Goal: Task Accomplishment & Management: Complete application form

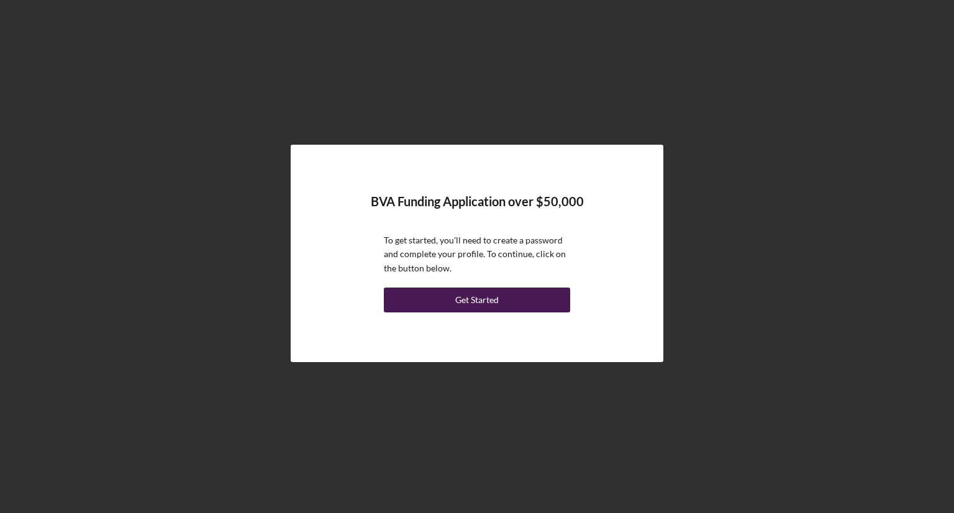
click at [495, 302] on div "Get Started" at bounding box center [476, 300] width 43 height 25
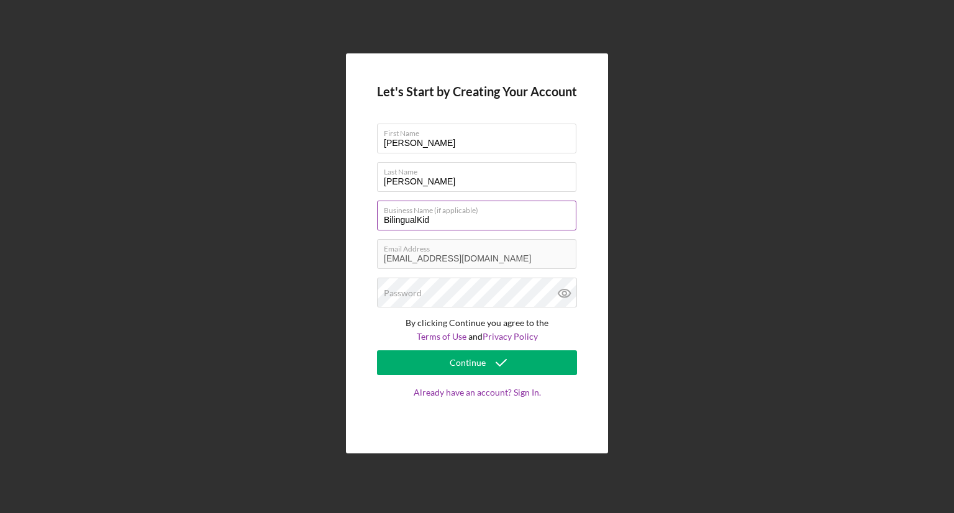
click at [455, 220] on input "BilingualKid" at bounding box center [476, 216] width 199 height 30
type input "BilingualKid LLC"
click at [670, 256] on div "Let's Start by Creating Your Account First Name [PERSON_NAME] Last Name [PERSON…" at bounding box center [477, 253] width 942 height 507
click at [565, 286] on icon at bounding box center [564, 293] width 31 height 31
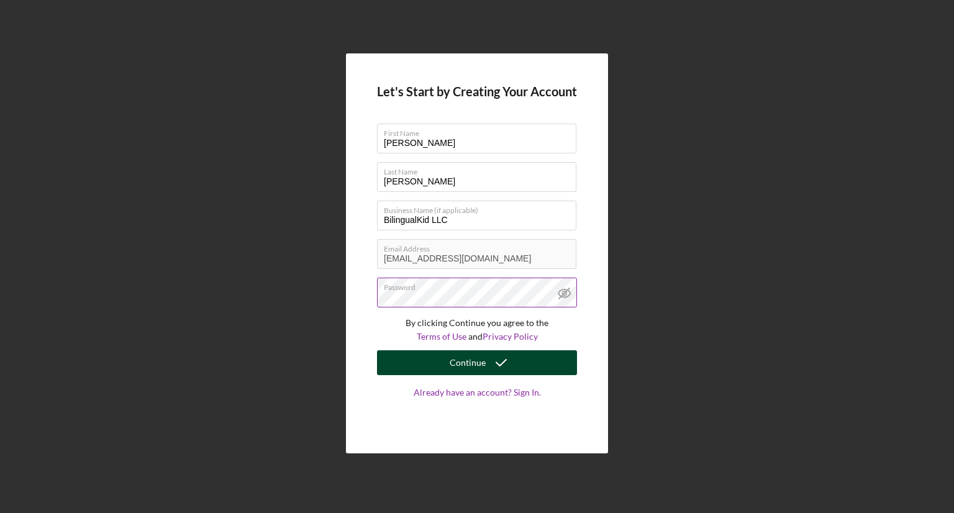
click at [472, 365] on div "Continue" at bounding box center [468, 362] width 36 height 25
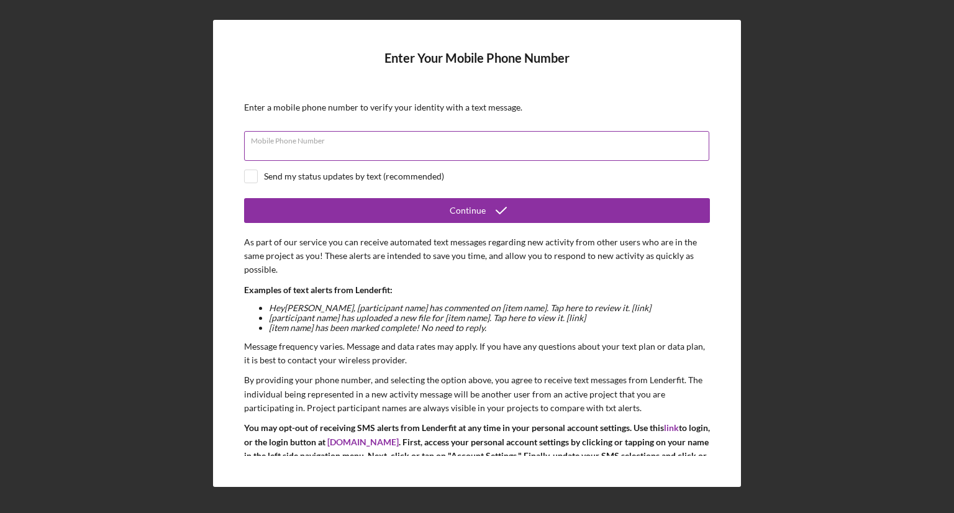
click at [447, 136] on div "Mobile Phone Number" at bounding box center [477, 146] width 466 height 31
type input "[PHONE_NUMBER]"
click at [350, 178] on div "Send my status updates by text (recommended)" at bounding box center [354, 176] width 180 height 10
checkbox input "true"
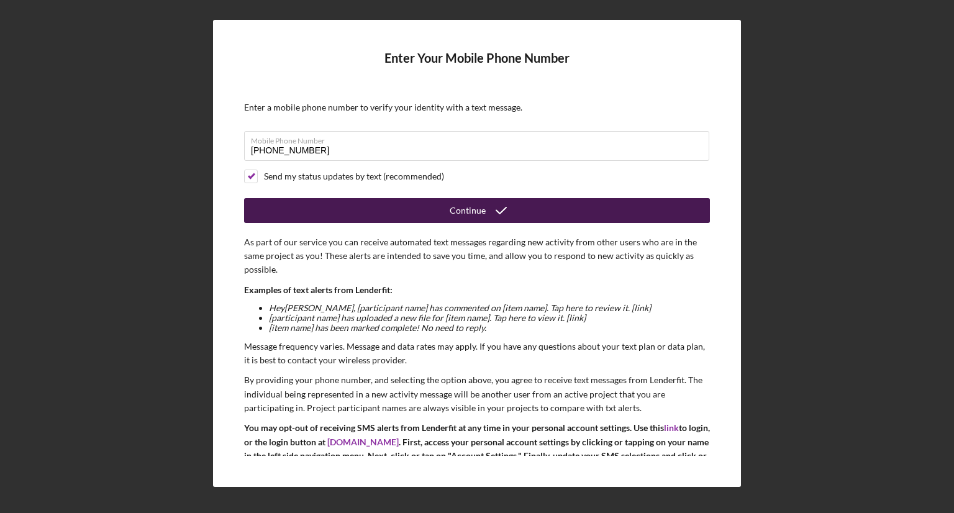
click at [438, 211] on button "Continue" at bounding box center [477, 210] width 466 height 25
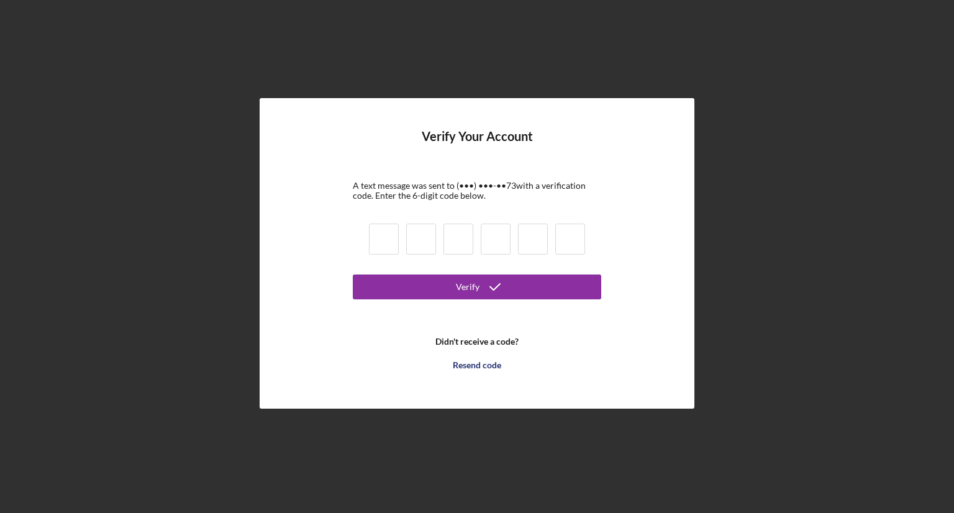
click at [380, 243] on input at bounding box center [384, 239] width 30 height 31
type input "8"
type input "2"
type input "8"
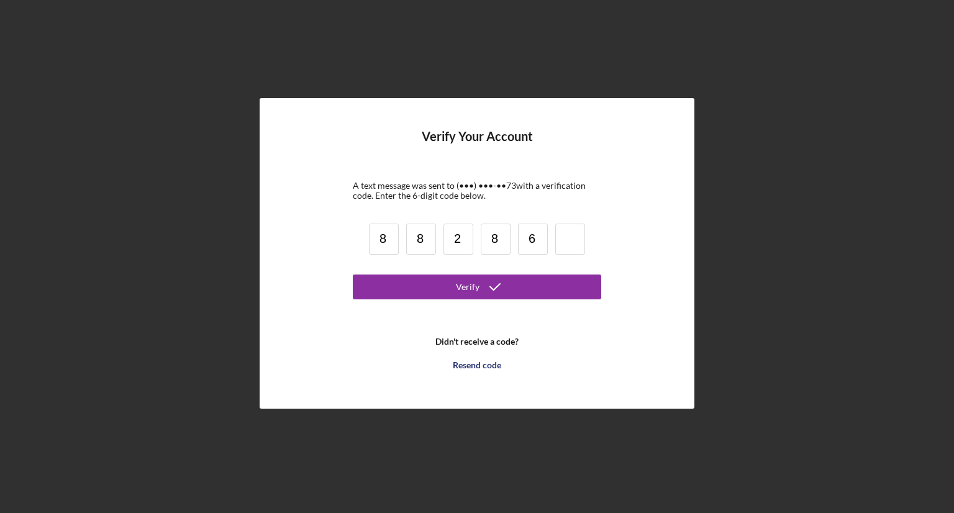
type input "6"
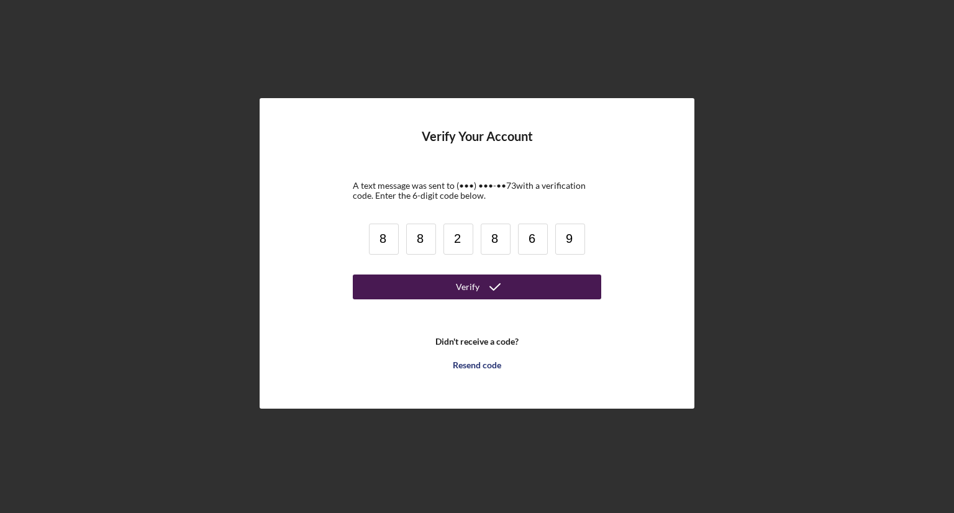
type input "9"
click at [454, 275] on button "Verify" at bounding box center [477, 287] width 248 height 25
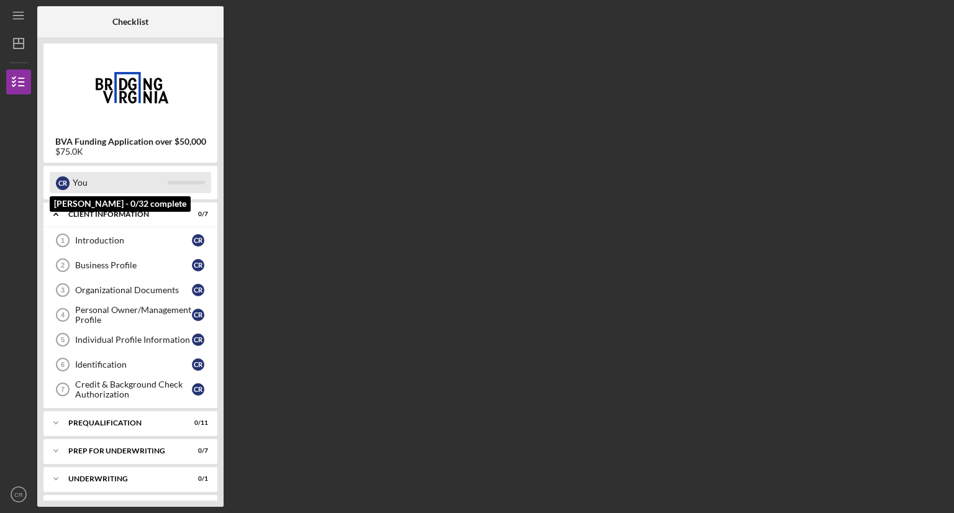
click at [122, 179] on div "You" at bounding box center [120, 182] width 95 height 21
click at [57, 177] on div "C R" at bounding box center [63, 182] width 14 height 21
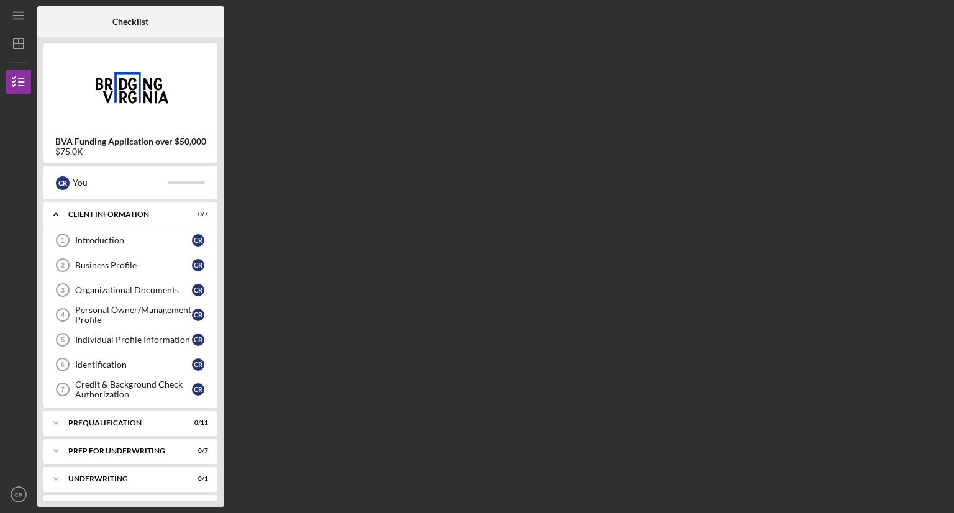
click at [70, 137] on b "BVA Funding Application over $50,000" at bounding box center [130, 142] width 151 height 10
click at [129, 28] on div "Checklist" at bounding box center [130, 21] width 36 height 31
click at [20, 51] on icon "Icon/Dashboard" at bounding box center [18, 43] width 31 height 31
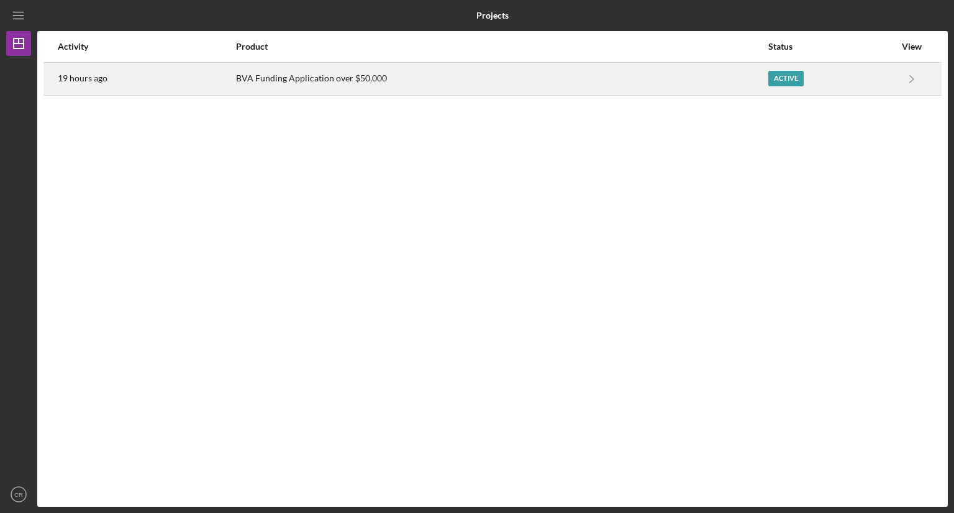
click at [783, 75] on div "Active" at bounding box center [785, 79] width 35 height 16
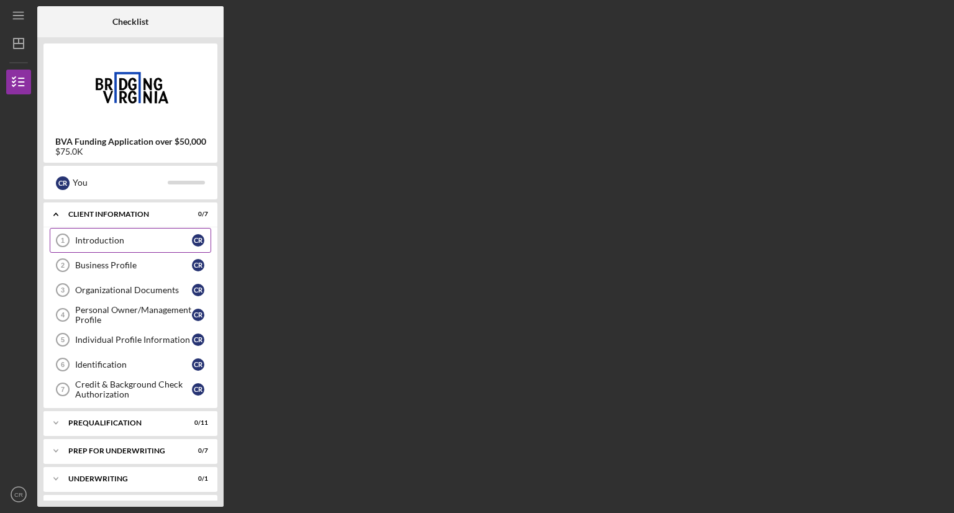
click at [122, 234] on link "Introduction 1 Introduction C R" at bounding box center [130, 240] width 161 height 25
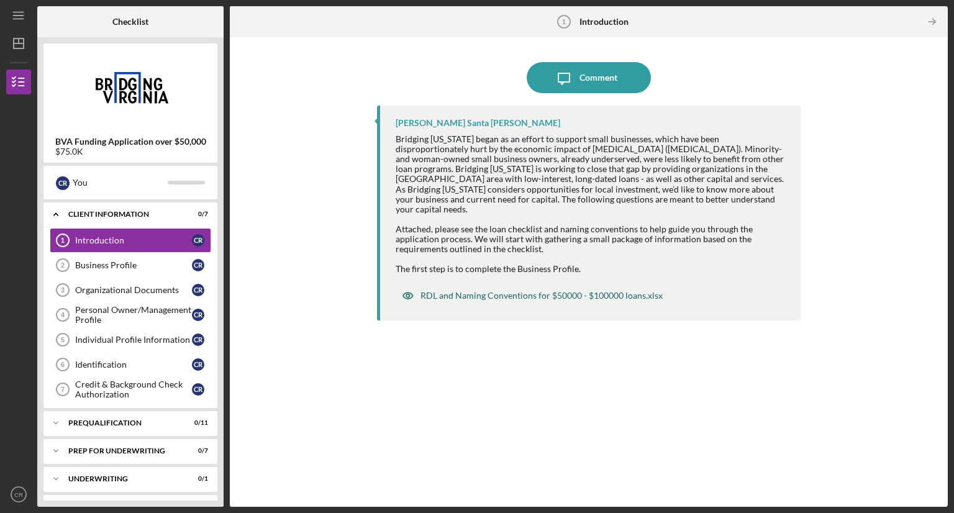
click at [501, 291] on div "RDL and Naming Conventions for $50000 - $100000 loans.xlsx" at bounding box center [541, 296] width 242 height 10
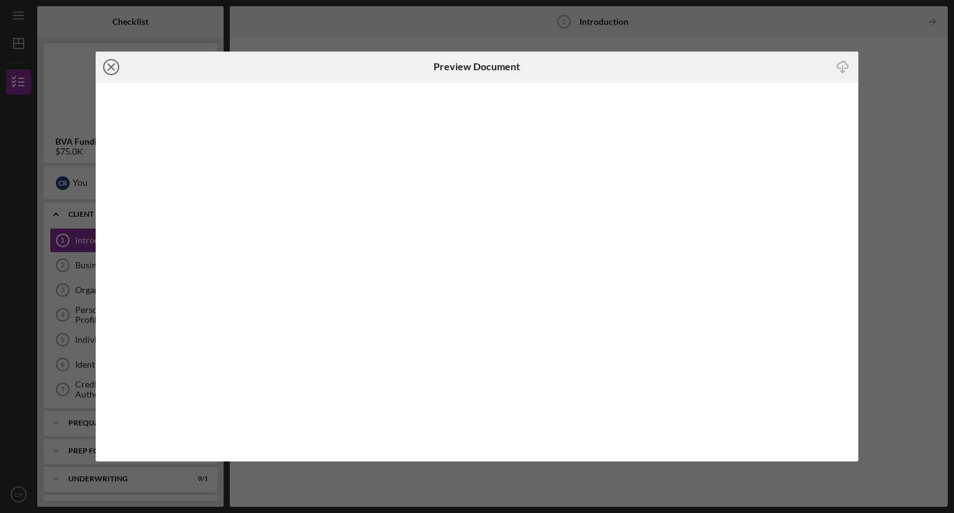
click at [111, 61] on icon "Icon/Close" at bounding box center [111, 67] width 31 height 31
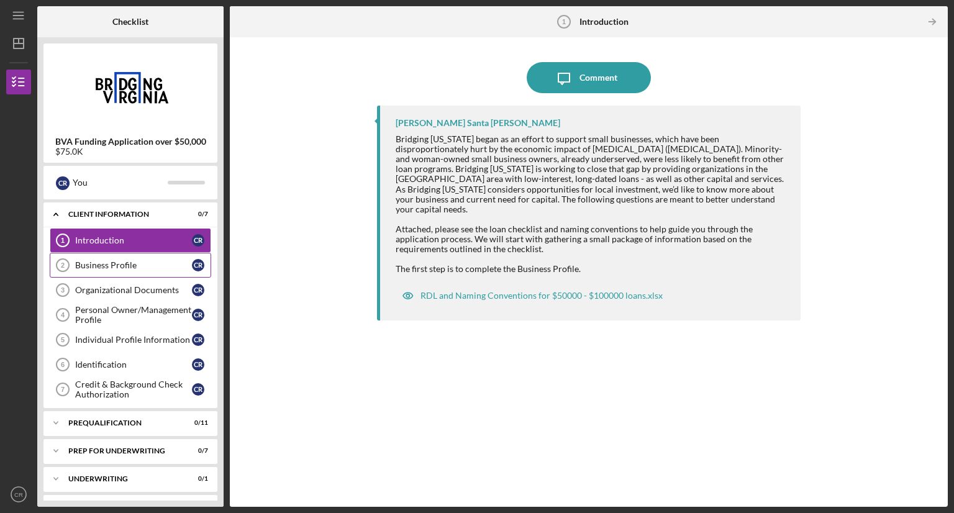
click at [143, 262] on div "Business Profile" at bounding box center [133, 265] width 117 height 10
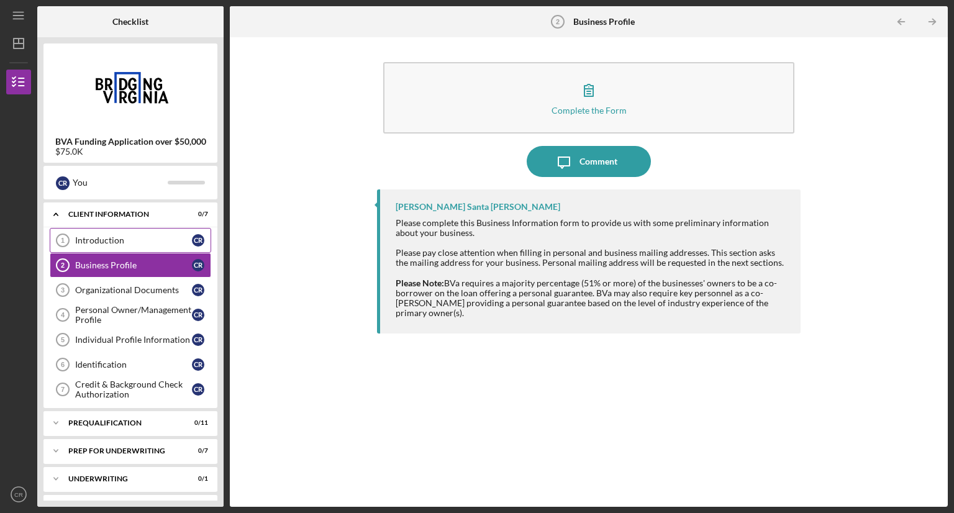
click at [140, 234] on link "Introduction 1 Introduction C R" at bounding box center [130, 240] width 161 height 25
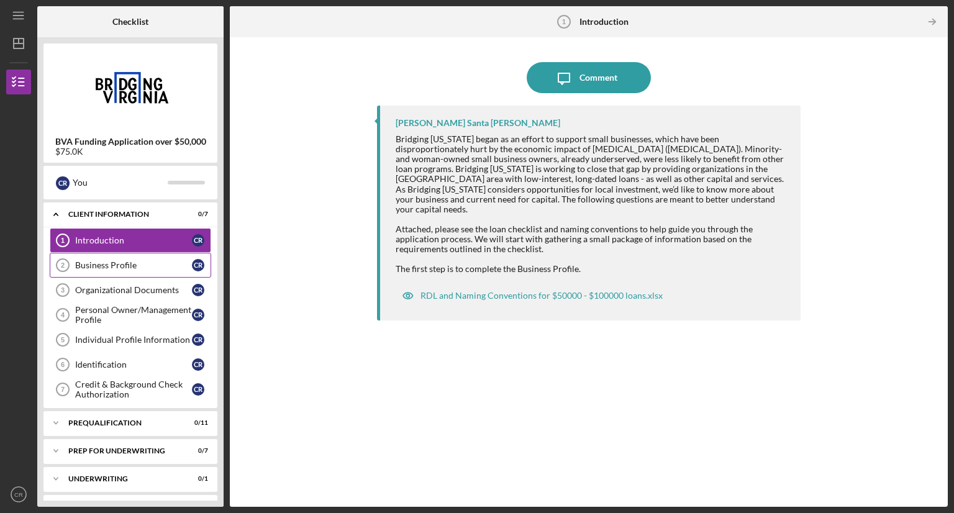
click at [135, 264] on div "Business Profile" at bounding box center [133, 265] width 117 height 10
